Goal: Information Seeking & Learning: Learn about a topic

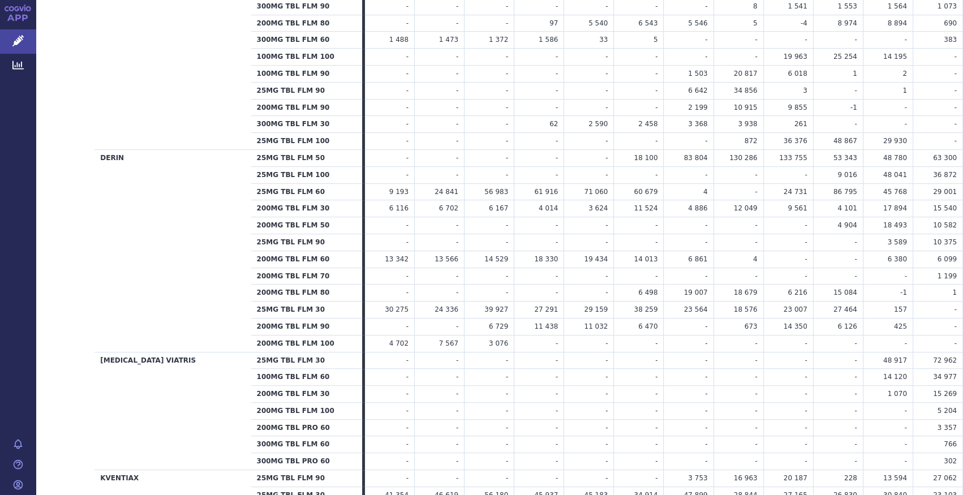
scroll to position [472, 0]
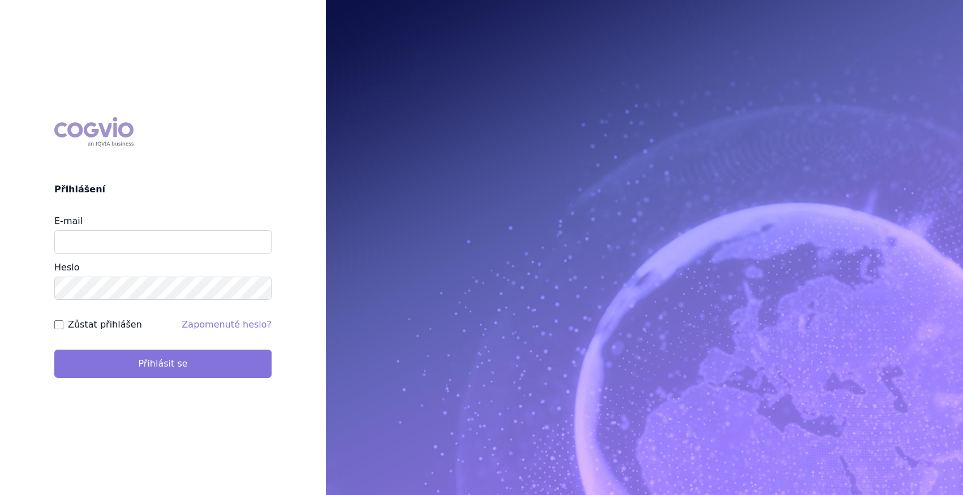
type input "marek_sebrle@accord-healthcare.com"
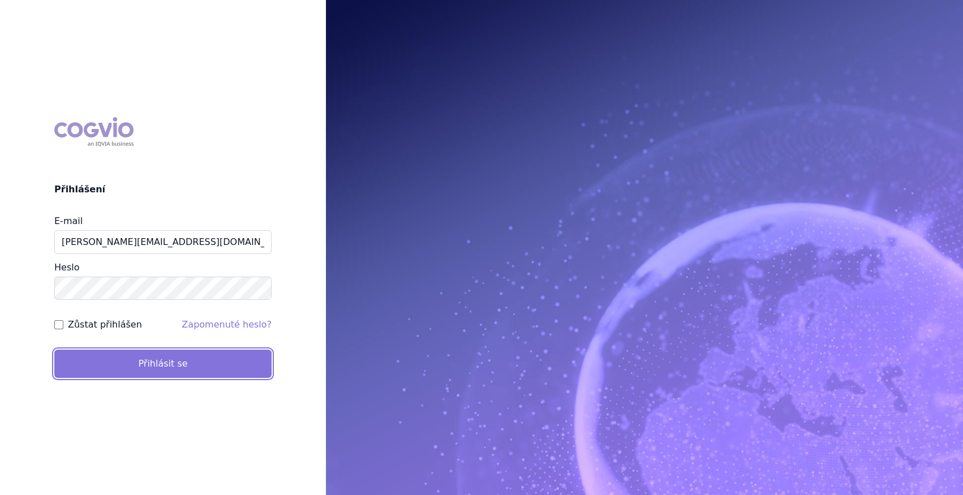
click at [222, 360] on button "Přihlásit se" at bounding box center [162, 364] width 217 height 28
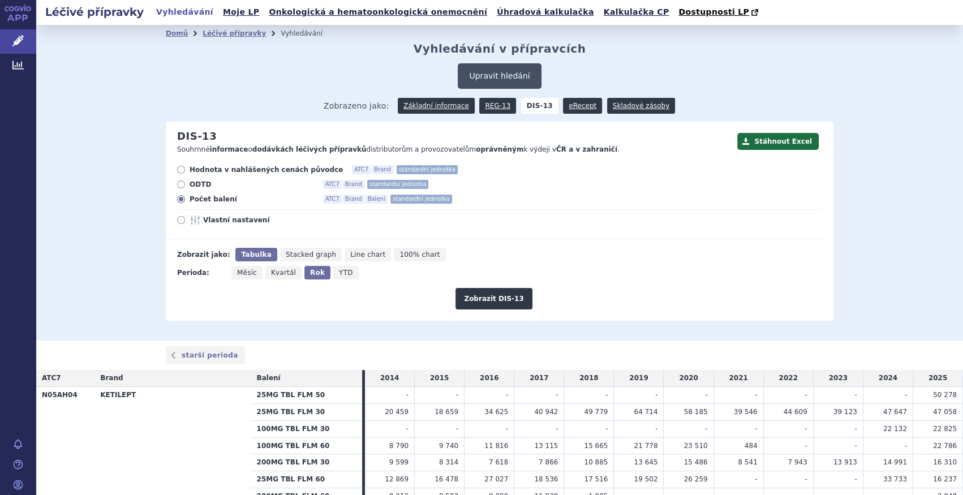
click at [487, 72] on button "Upravit hledání" at bounding box center [499, 75] width 83 height 25
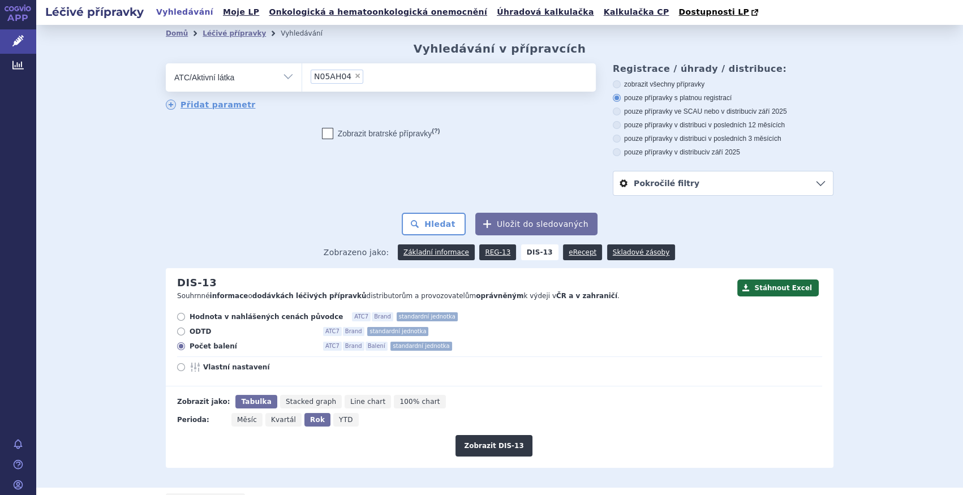
click at [354, 76] on span "×" at bounding box center [357, 75] width 7 height 7
click at [302, 76] on select "N05AH04" at bounding box center [302, 77] width 1 height 28
select select
click at [350, 76] on ul at bounding box center [449, 75] width 294 height 24
click at [302, 76] on select at bounding box center [302, 77] width 1 height 28
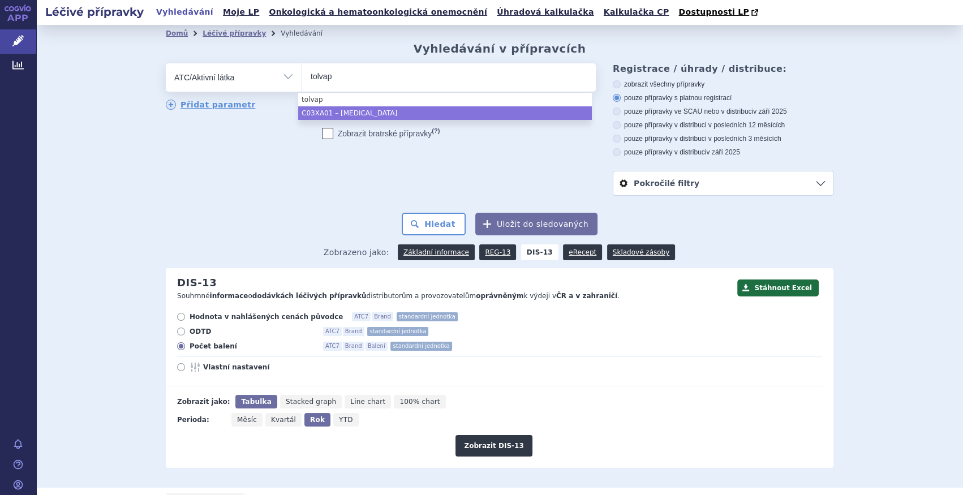
type input "tolvap"
select select "C03XA01"
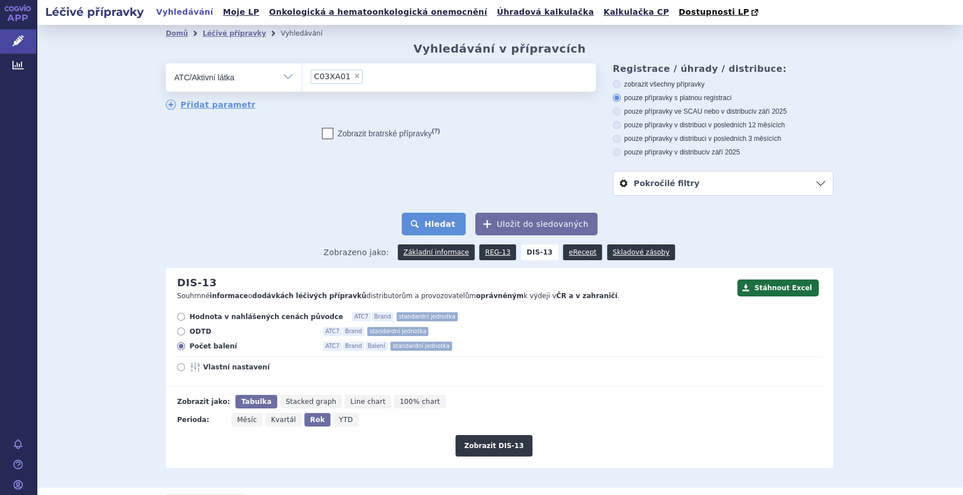
click at [427, 218] on button "Hledat" at bounding box center [434, 224] width 64 height 23
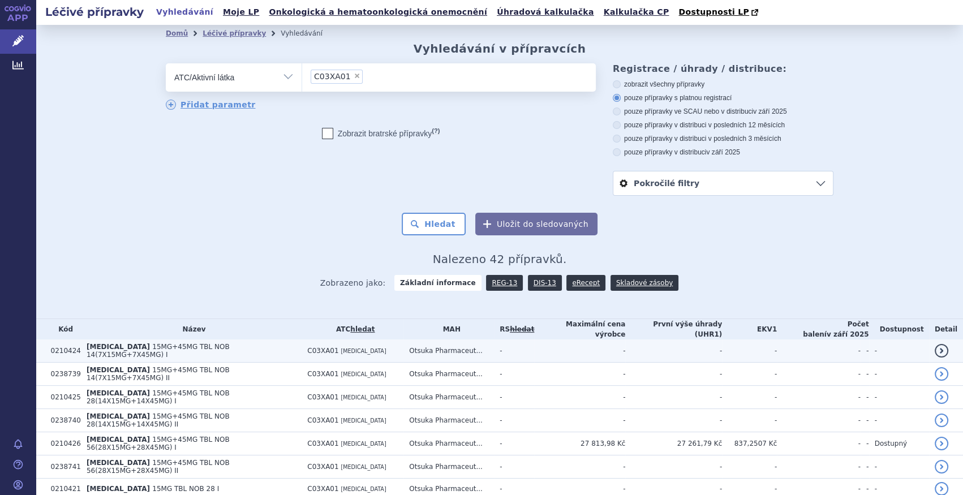
scroll to position [205, 0]
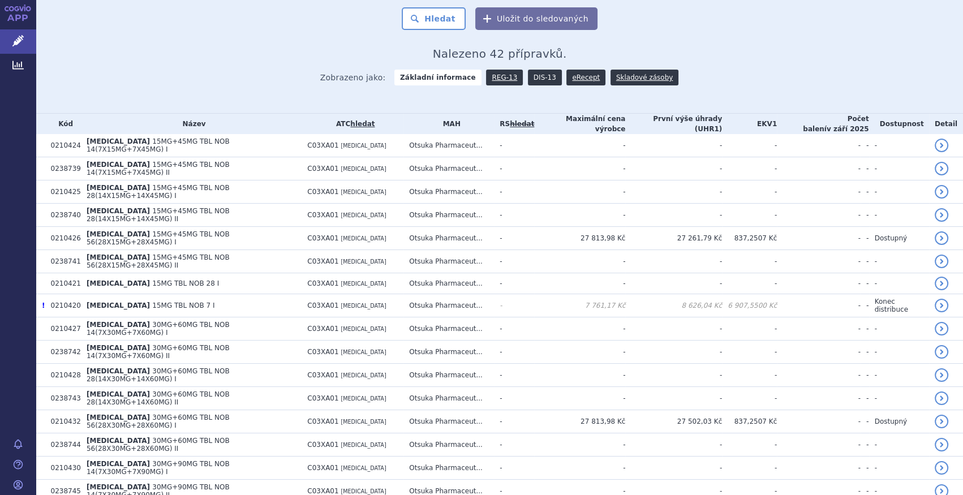
click at [530, 78] on link "DIS-13" at bounding box center [545, 78] width 34 height 16
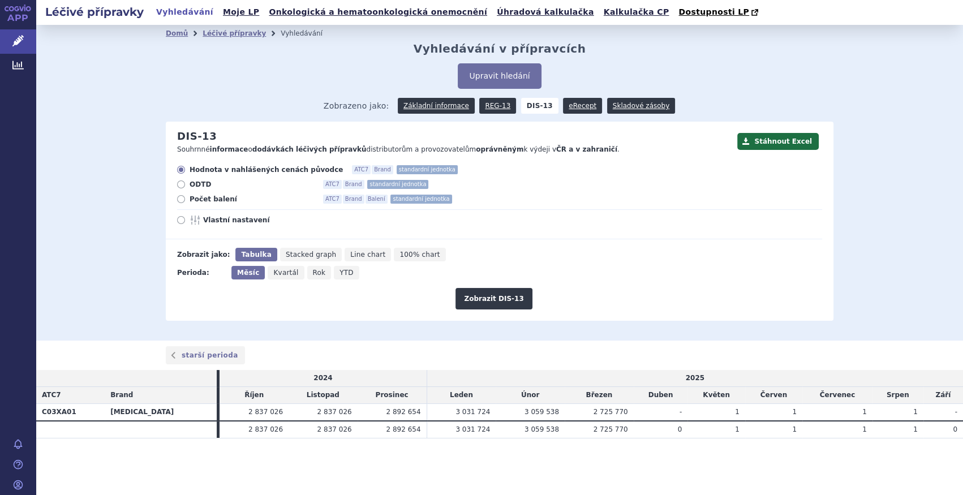
click at [212, 189] on span "ODTD" at bounding box center [252, 184] width 124 height 9
click at [186, 190] on input "ODTD ATC7 Brand standardní jednotka" at bounding box center [181, 185] width 7 height 7
radio input "true"
click at [216, 198] on span "Počet balení" at bounding box center [252, 199] width 124 height 9
click at [186, 198] on input "Počet balení ATC7 Brand Balení standardní jednotka" at bounding box center [181, 200] width 7 height 7
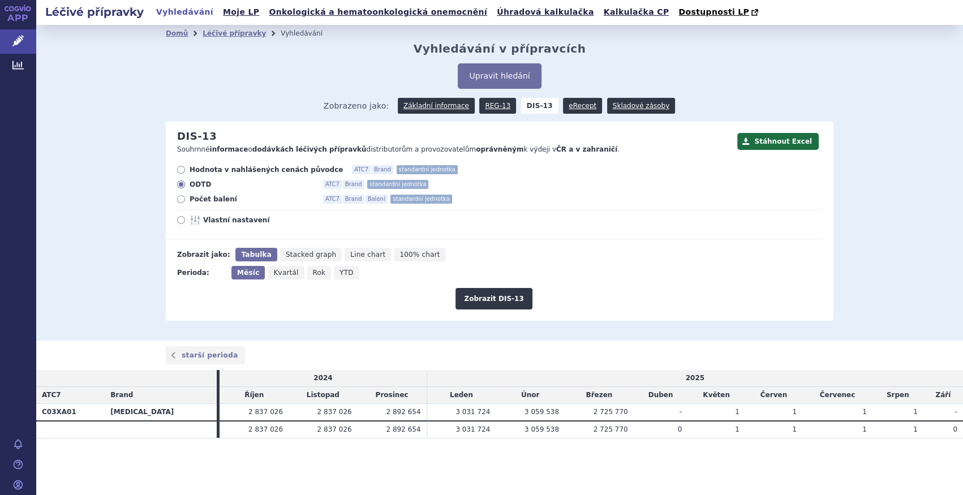
radio input "true"
click at [485, 297] on button "Zobrazit DIS-13" at bounding box center [493, 299] width 76 height 22
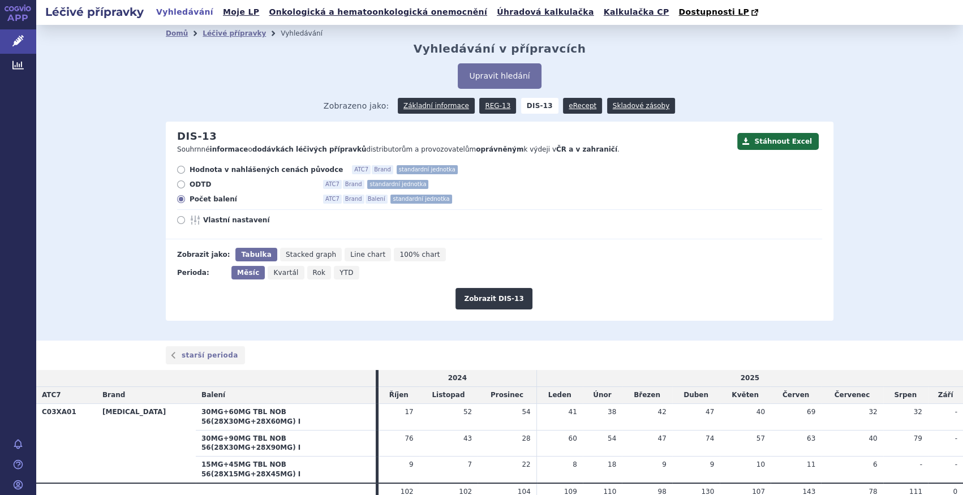
click at [313, 270] on icon "Rok" at bounding box center [319, 273] width 24 height 14
click at [313, 270] on input "Rok" at bounding box center [310, 269] width 7 height 7
radio input "true"
click at [499, 306] on button "Zobrazit DIS-13" at bounding box center [493, 299] width 76 height 22
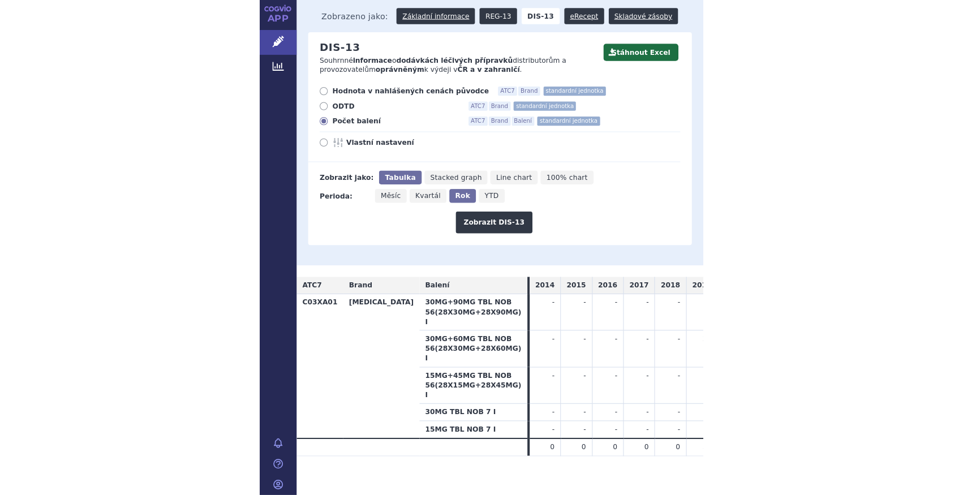
scroll to position [19, 0]
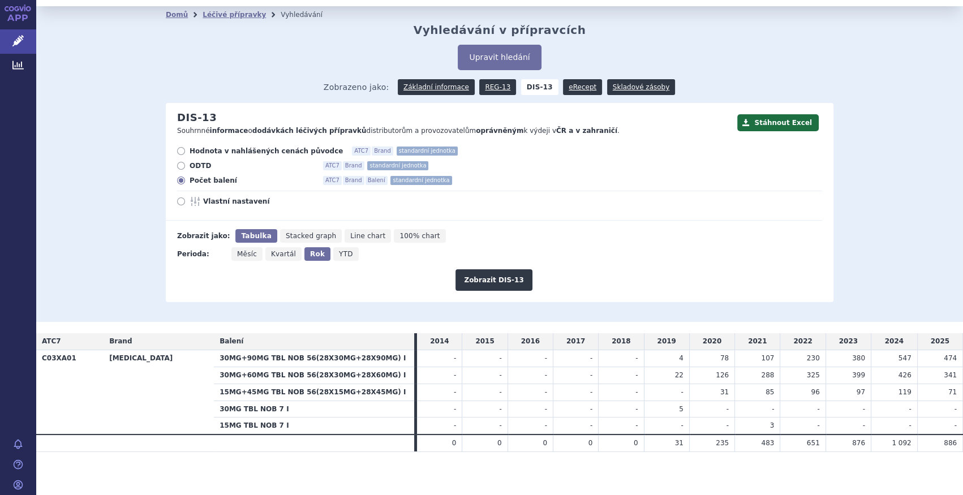
click at [233, 259] on icon "Měsíc" at bounding box center [246, 254] width 31 height 14
click at [233, 255] on input "Měsíc" at bounding box center [234, 250] width 7 height 7
radio input "true"
click at [493, 285] on button "Zobrazit DIS-13" at bounding box center [493, 280] width 76 height 22
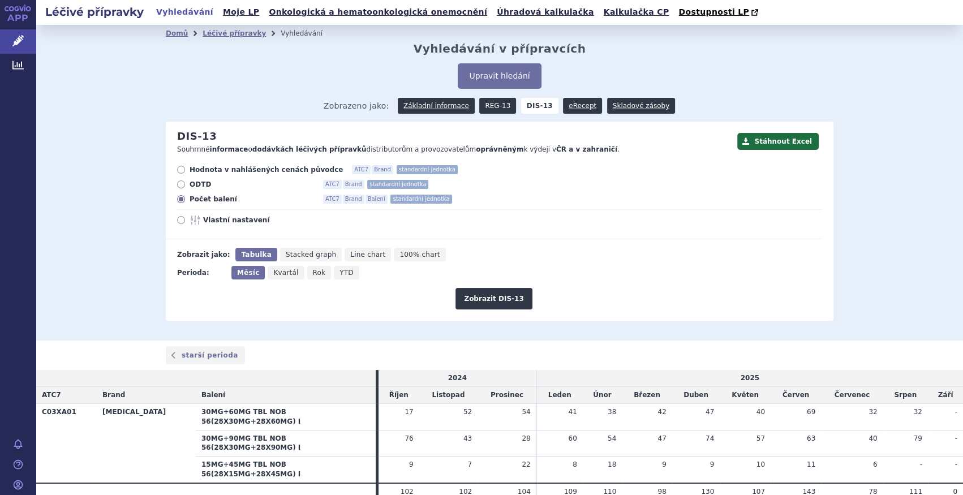
click at [484, 106] on link "REG-13" at bounding box center [497, 106] width 37 height 16
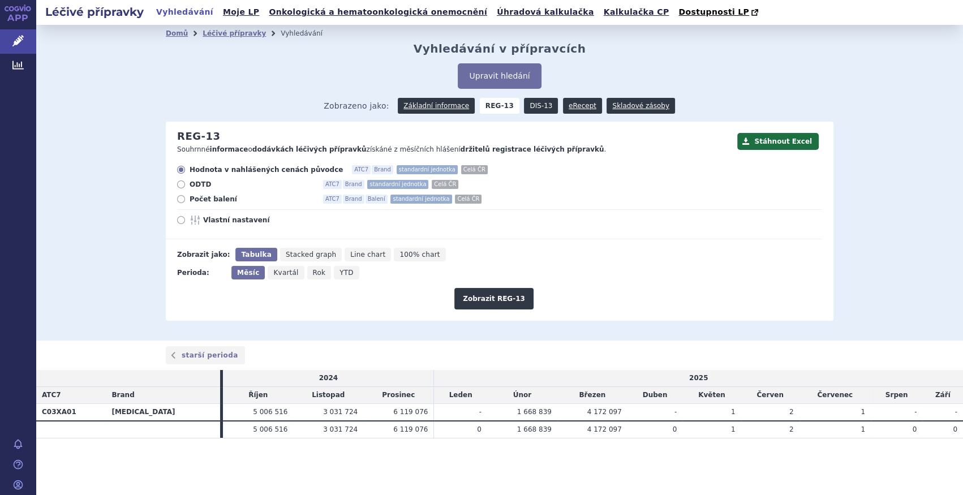
click at [535, 108] on link "DIS-13" at bounding box center [541, 106] width 34 height 16
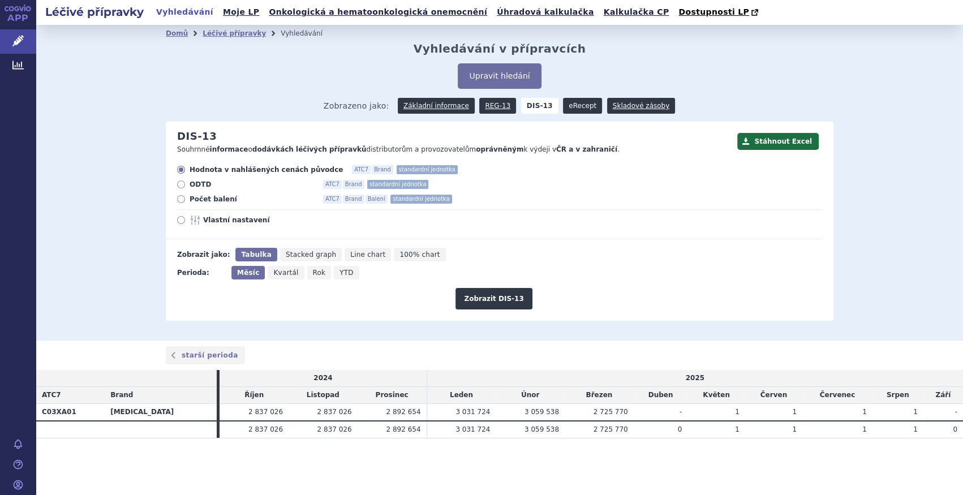
click at [579, 106] on link "eRecept" at bounding box center [582, 106] width 39 height 16
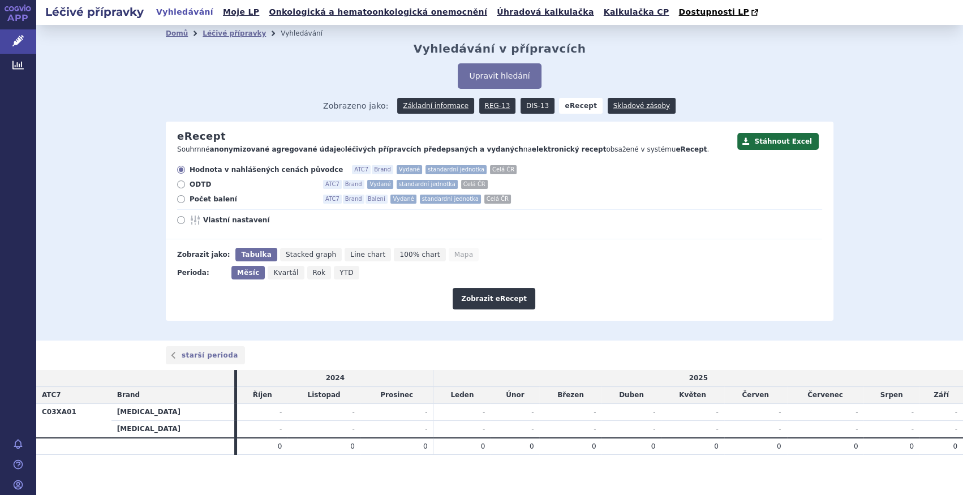
click at [526, 107] on link "DIS-13" at bounding box center [538, 106] width 34 height 16
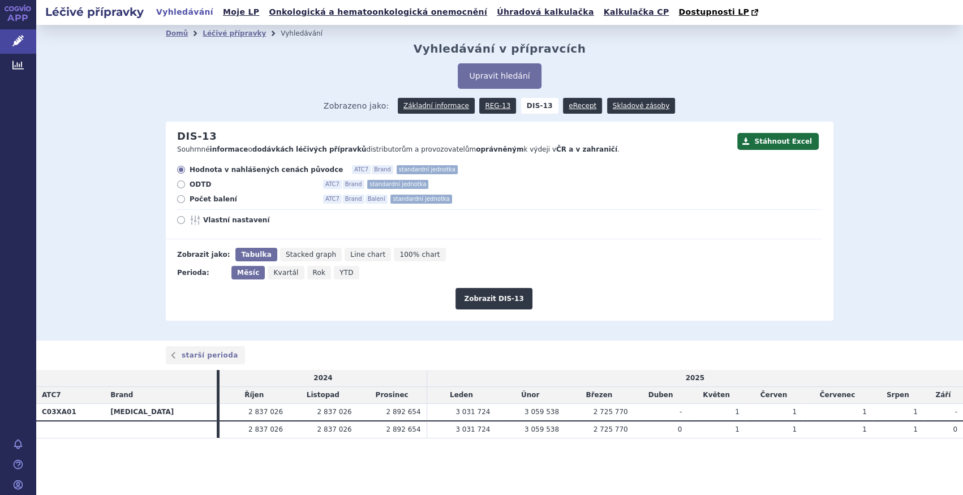
click at [220, 204] on span "Počet balení" at bounding box center [252, 199] width 124 height 9
click at [186, 204] on input "Počet balení ATC7 Brand Balení standardní jednotka" at bounding box center [181, 200] width 7 height 7
radio input "true"
click at [307, 270] on icon "Rok" at bounding box center [319, 273] width 24 height 14
click at [307, 270] on input "Rok" at bounding box center [310, 269] width 7 height 7
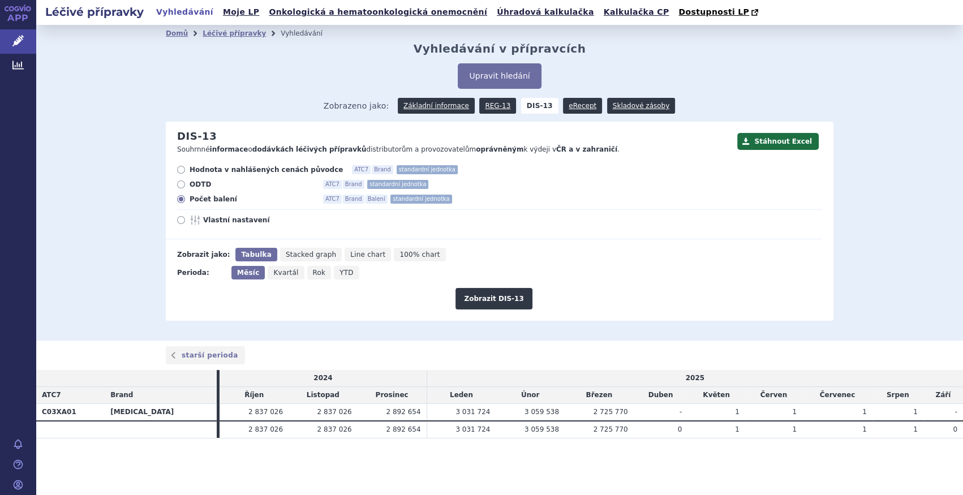
radio input "true"
click at [480, 300] on button "Zobrazit DIS-13" at bounding box center [493, 299] width 76 height 22
